Goal: Book appointment/travel/reservation

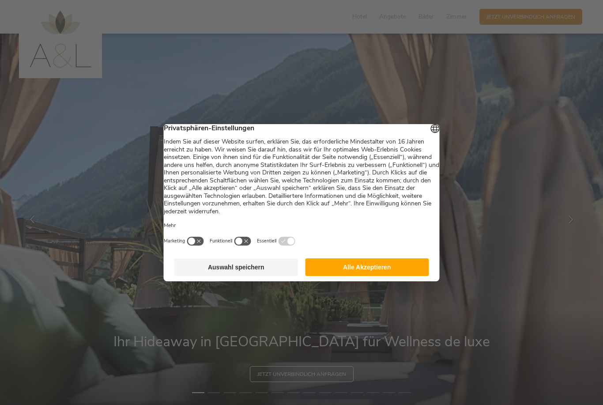
click at [274, 271] on button "Auswahl speichern" at bounding box center [236, 267] width 124 height 18
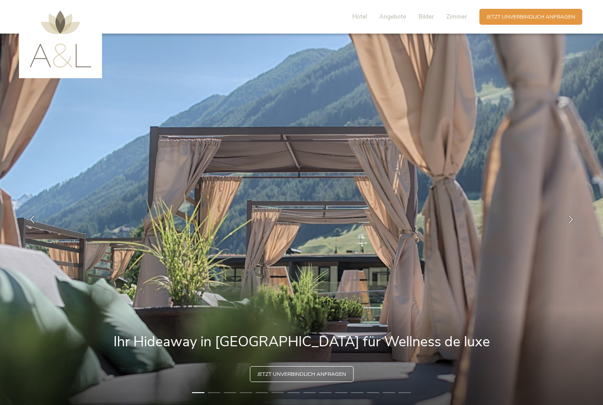
click at [577, 230] on div at bounding box center [570, 219] width 22 height 22
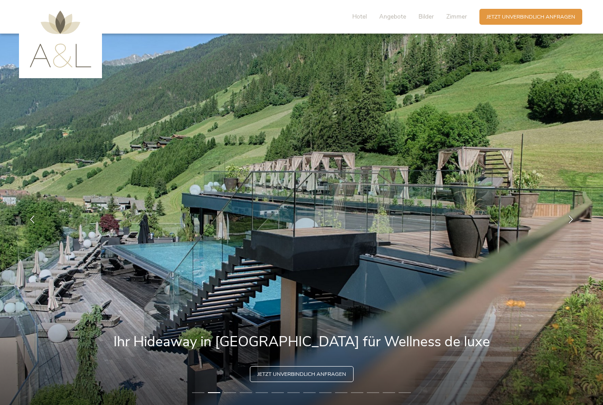
click at [367, 15] on span "Hotel" at bounding box center [359, 16] width 15 height 8
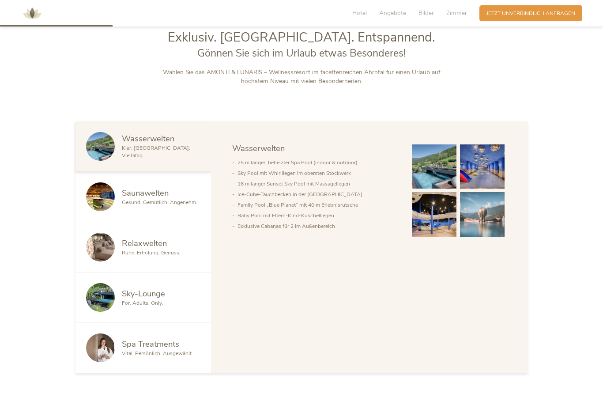
scroll to position [464, 0]
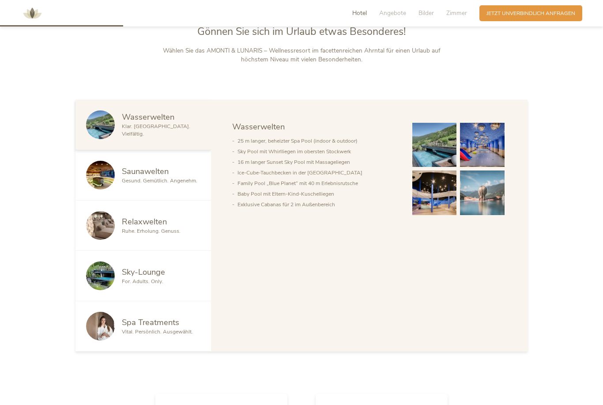
click at [544, 16] on span "Jetzt unverbindlich anfragen" at bounding box center [530, 13] width 89 height 7
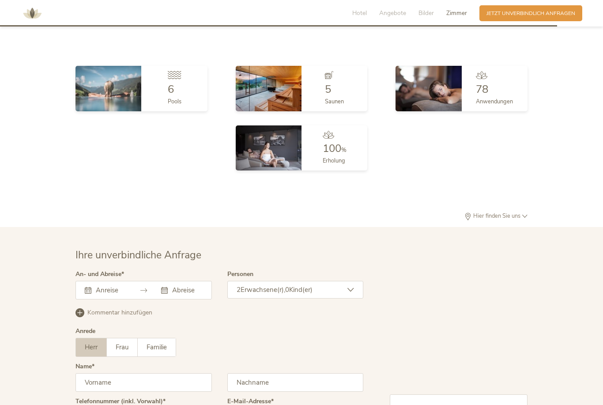
scroll to position [2094, 0]
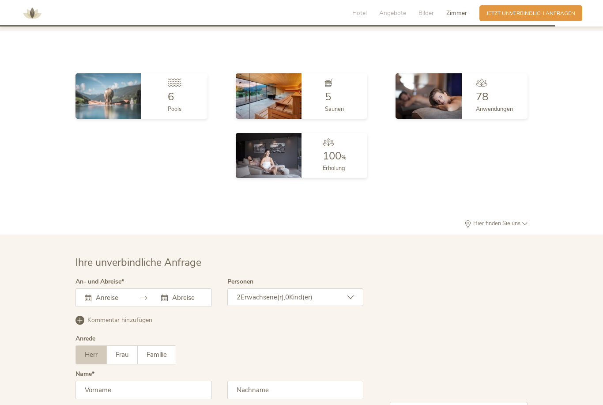
click at [34, 14] on img at bounding box center [32, 13] width 26 height 26
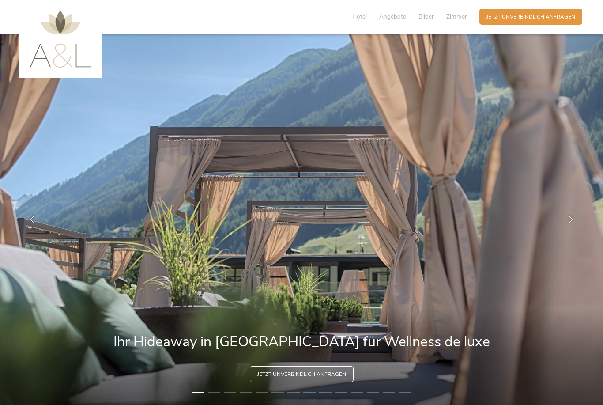
click at [458, 19] on span "Zimmer" at bounding box center [456, 16] width 21 height 8
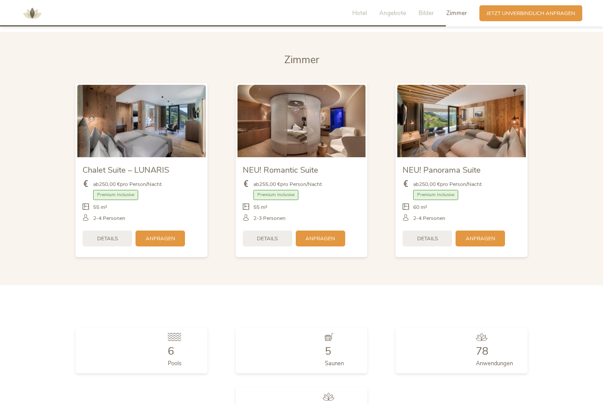
scroll to position [1860, 0]
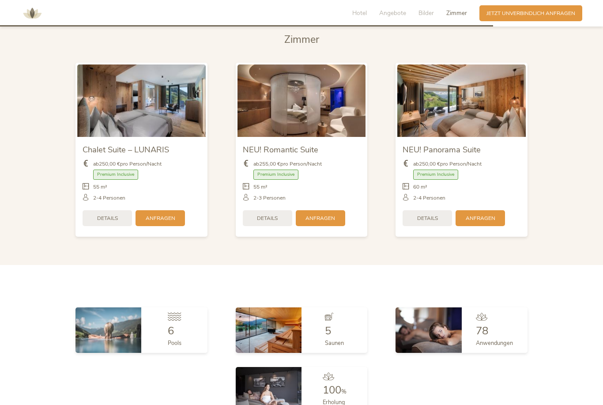
click at [331, 222] on span "Anfragen" at bounding box center [320, 217] width 30 height 7
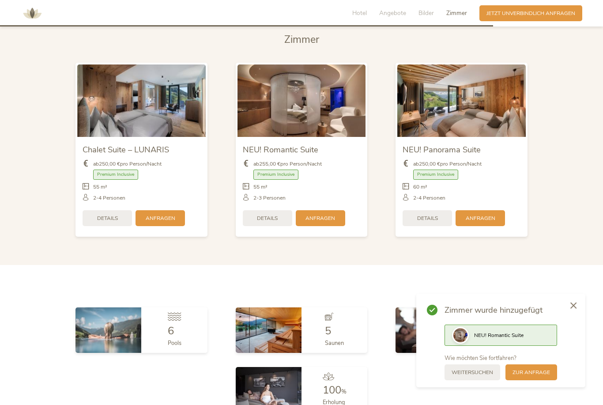
click at [273, 222] on span "Details" at bounding box center [267, 217] width 21 height 7
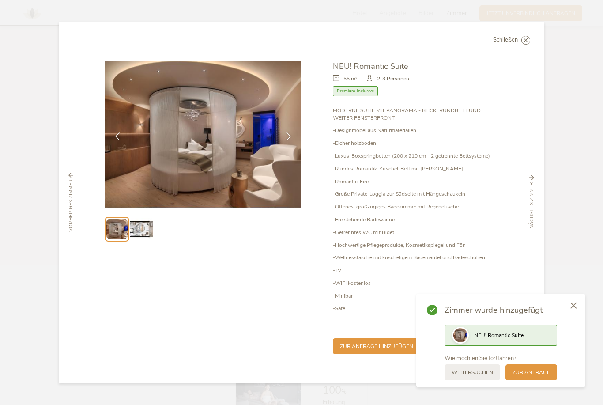
click at [579, 309] on div at bounding box center [573, 305] width 24 height 25
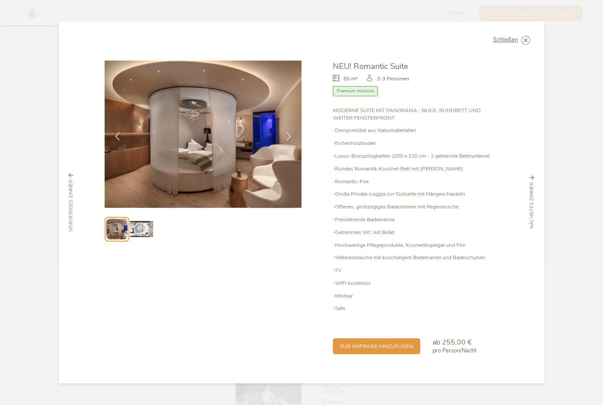
click at [0, 0] on icon at bounding box center [0, 0] width 0 height 0
